Goal: Check status: Check status

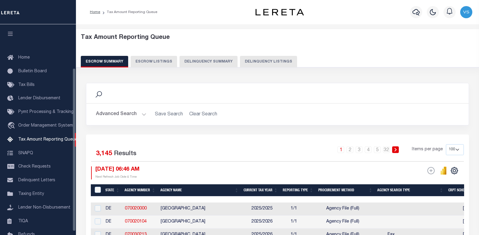
select select "100"
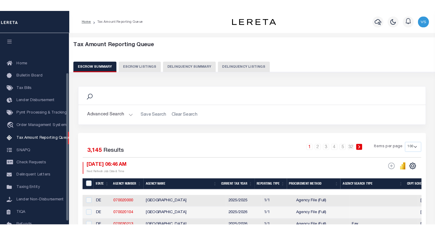
scroll to position [56, 0]
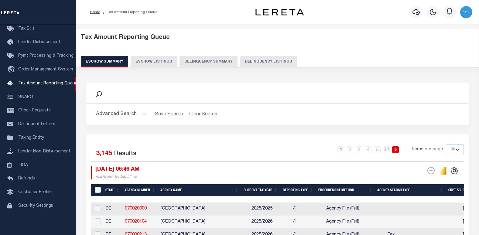
click at [249, 66] on button "Delinquency Listings" at bounding box center [268, 62] width 57 height 12
select select "100"
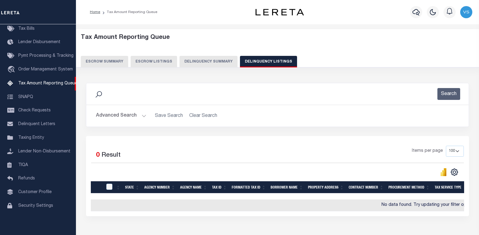
click at [406, 84] on div "Search" at bounding box center [277, 94] width 382 height 22
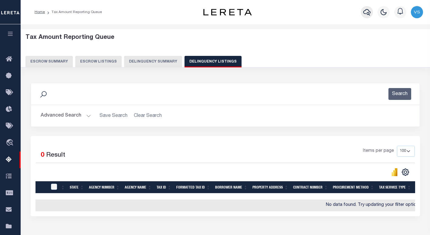
click at [363, 12] on button "button" at bounding box center [367, 12] width 12 height 12
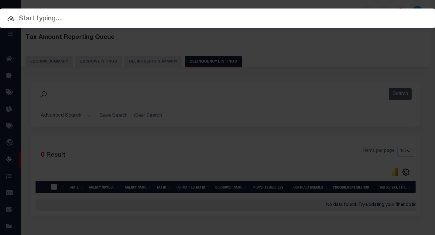
paste input "22061047"
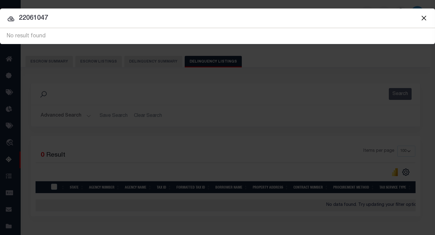
click at [37, 18] on input "22061047" at bounding box center [217, 18] width 435 height 11
paste input "4712190004411"
type input "4712190004411"
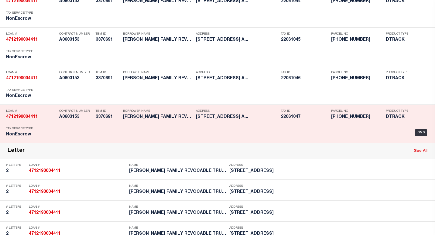
scroll to position [374, 0]
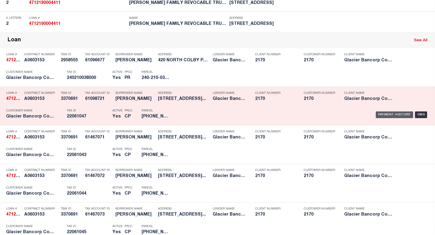
click at [377, 118] on div "Payment History" at bounding box center [393, 114] width 37 height 7
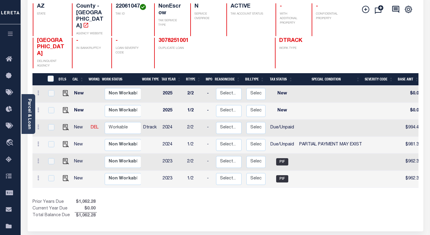
scroll to position [91, 0]
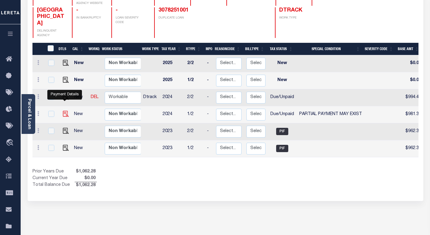
click at [65, 111] on img "" at bounding box center [66, 114] width 6 height 6
checkbox input "true"
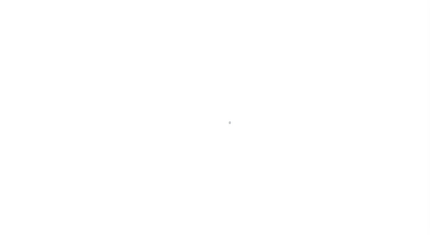
select select "DUE"
select select "15"
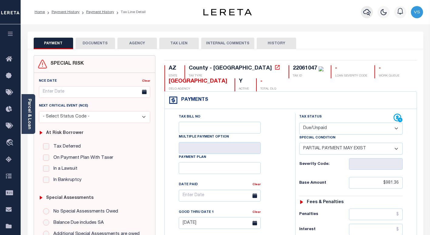
click at [366, 15] on icon "button" at bounding box center [366, 11] width 7 height 7
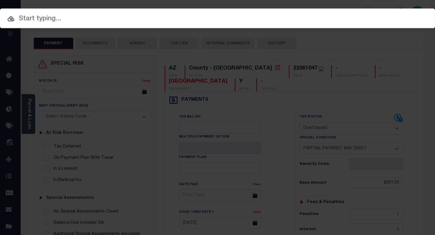
paste input "4712190004411"
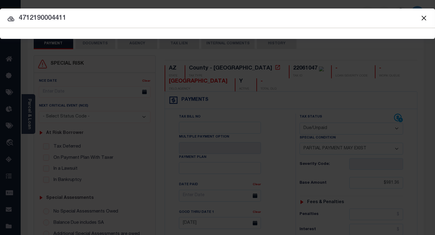
type input "4712190004411"
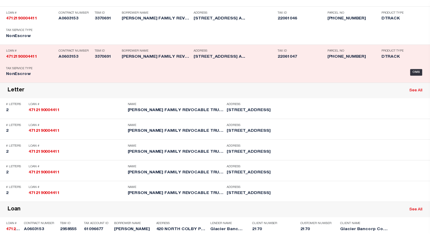
scroll to position [374, 0]
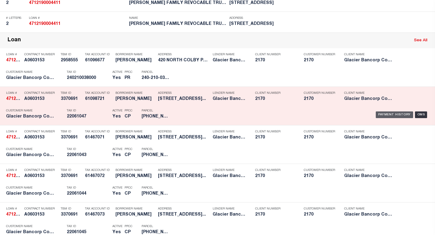
click at [382, 116] on div "Payment History" at bounding box center [393, 114] width 37 height 7
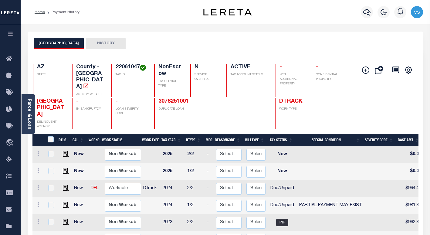
scroll to position [91, 0]
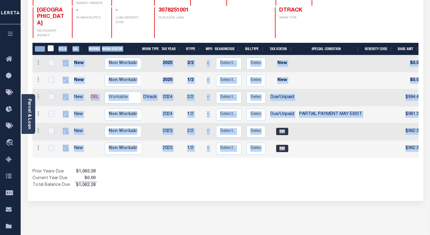
drag, startPoint x: 261, startPoint y: 146, endPoint x: 344, endPoint y: 152, distance: 82.8
click at [344, 152] on div "DTLS CAL WorkQ Work Status Work Type Tax Year RType MPO ReasonCode BillType Tax…" at bounding box center [225, 116] width 386 height 146
click at [316, 168] on div "Show Tax Lines before Bill Release Date Prior Years Due $1,062.28 Current Year …" at bounding box center [225, 178] width 386 height 20
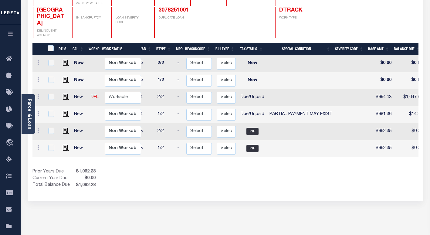
scroll to position [0, 0]
